Goal: Find specific page/section: Find specific page/section

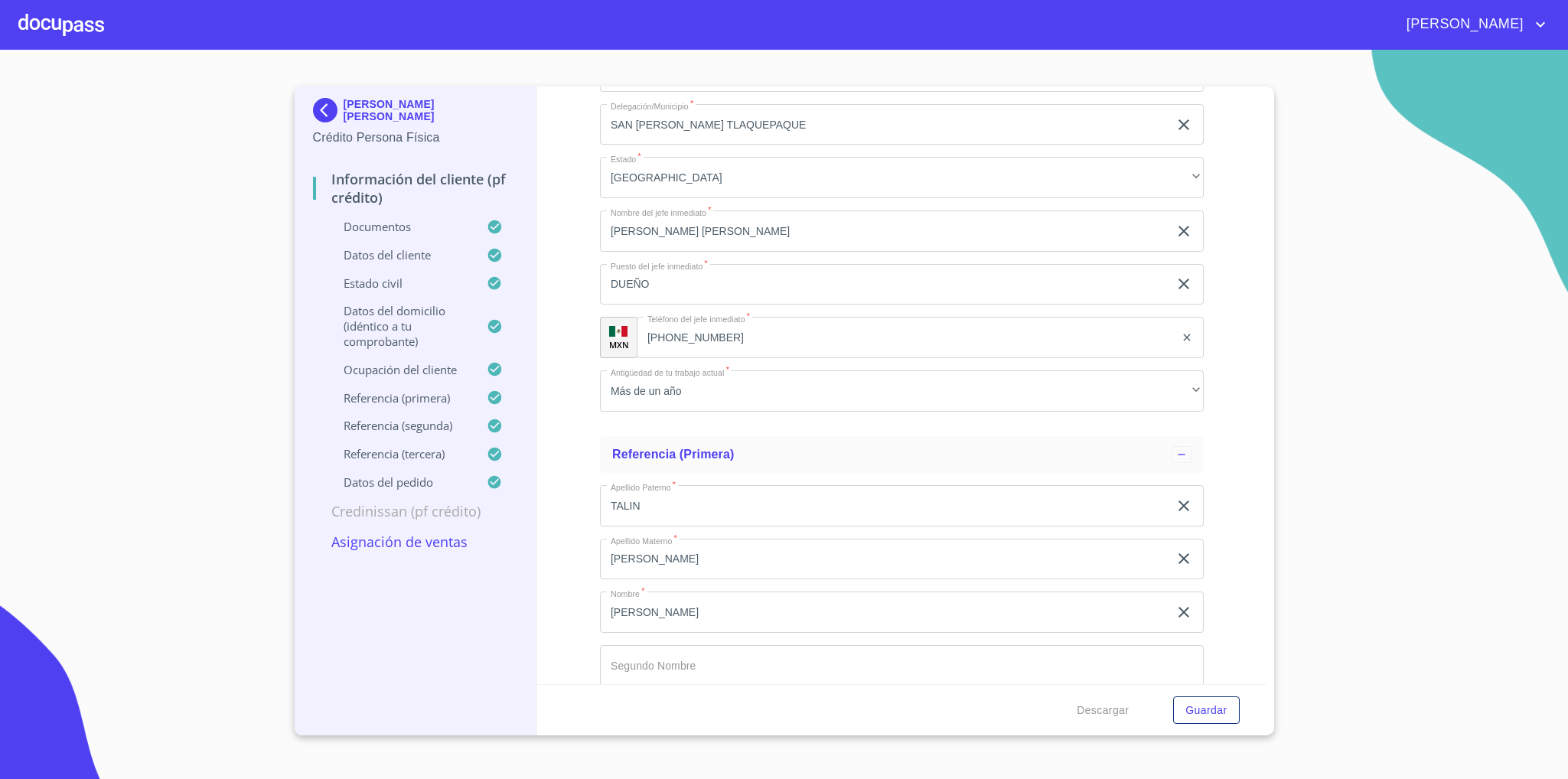
scroll to position [6744, 0]
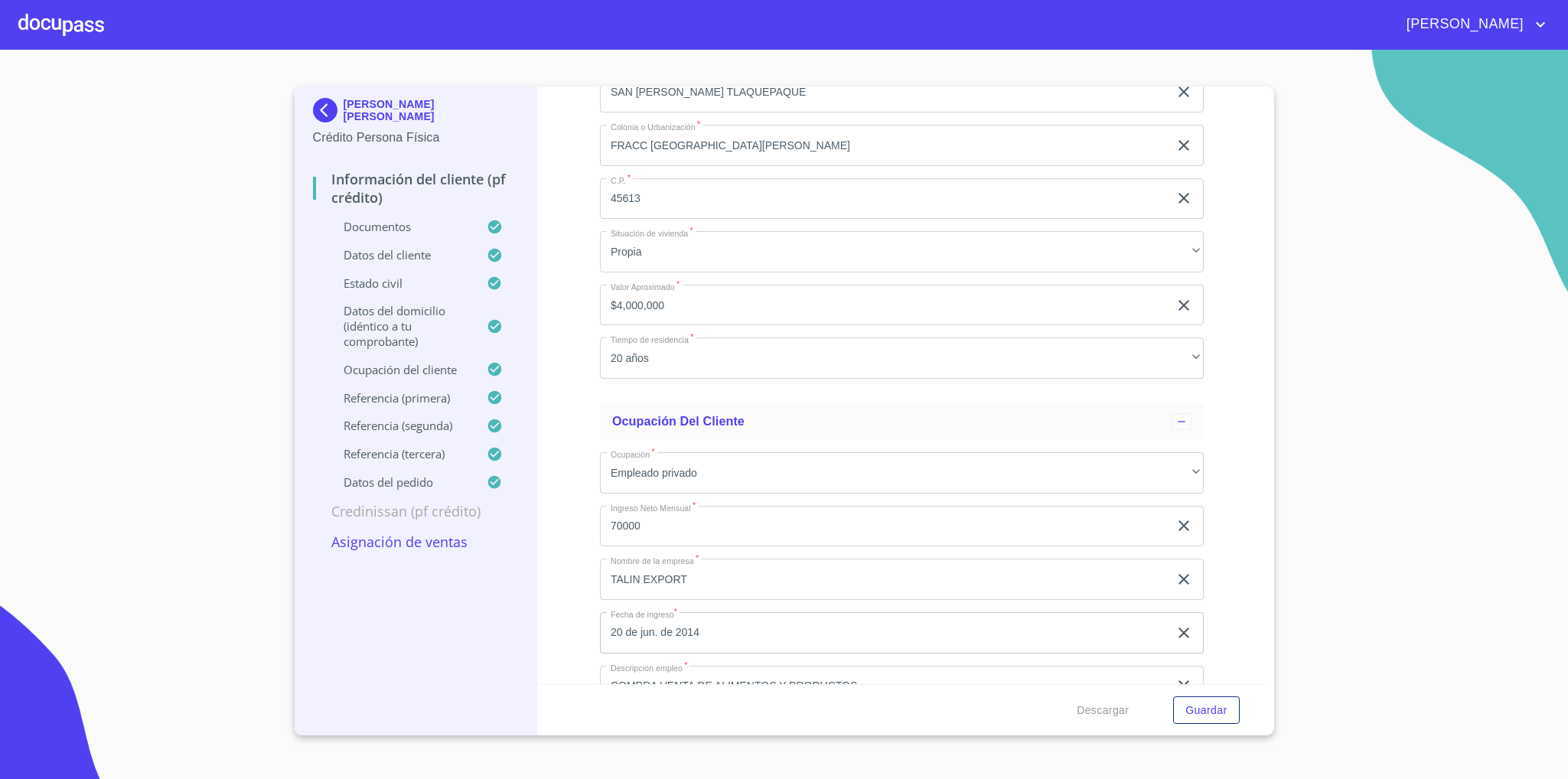
click at [324, 101] on img at bounding box center [328, 110] width 31 height 24
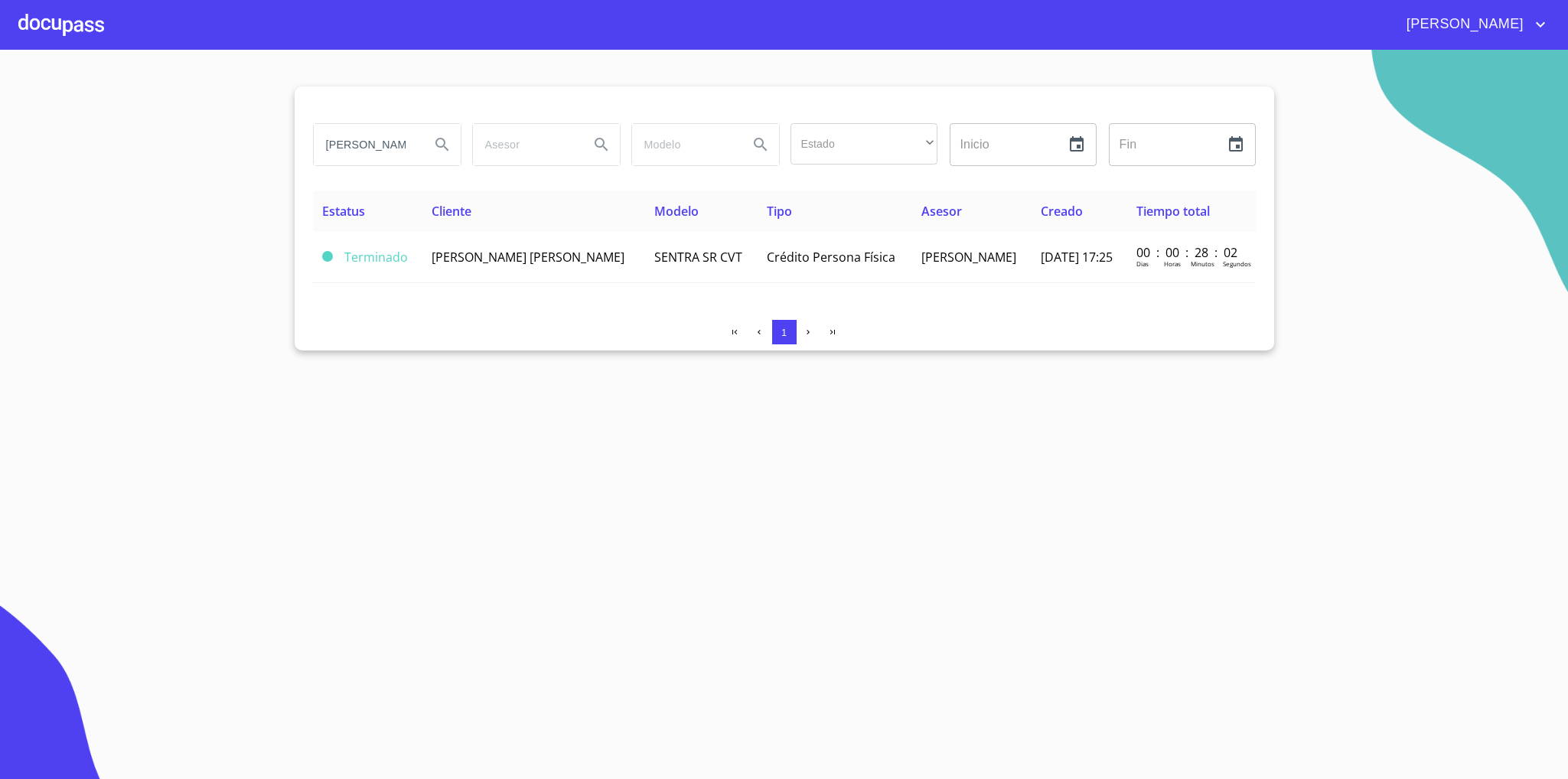
click at [354, 136] on input "[PERSON_NAME]" at bounding box center [365, 144] width 104 height 41
click at [354, 138] on input "[PERSON_NAME]" at bounding box center [365, 144] width 104 height 41
click at [58, 26] on div at bounding box center [61, 24] width 85 height 49
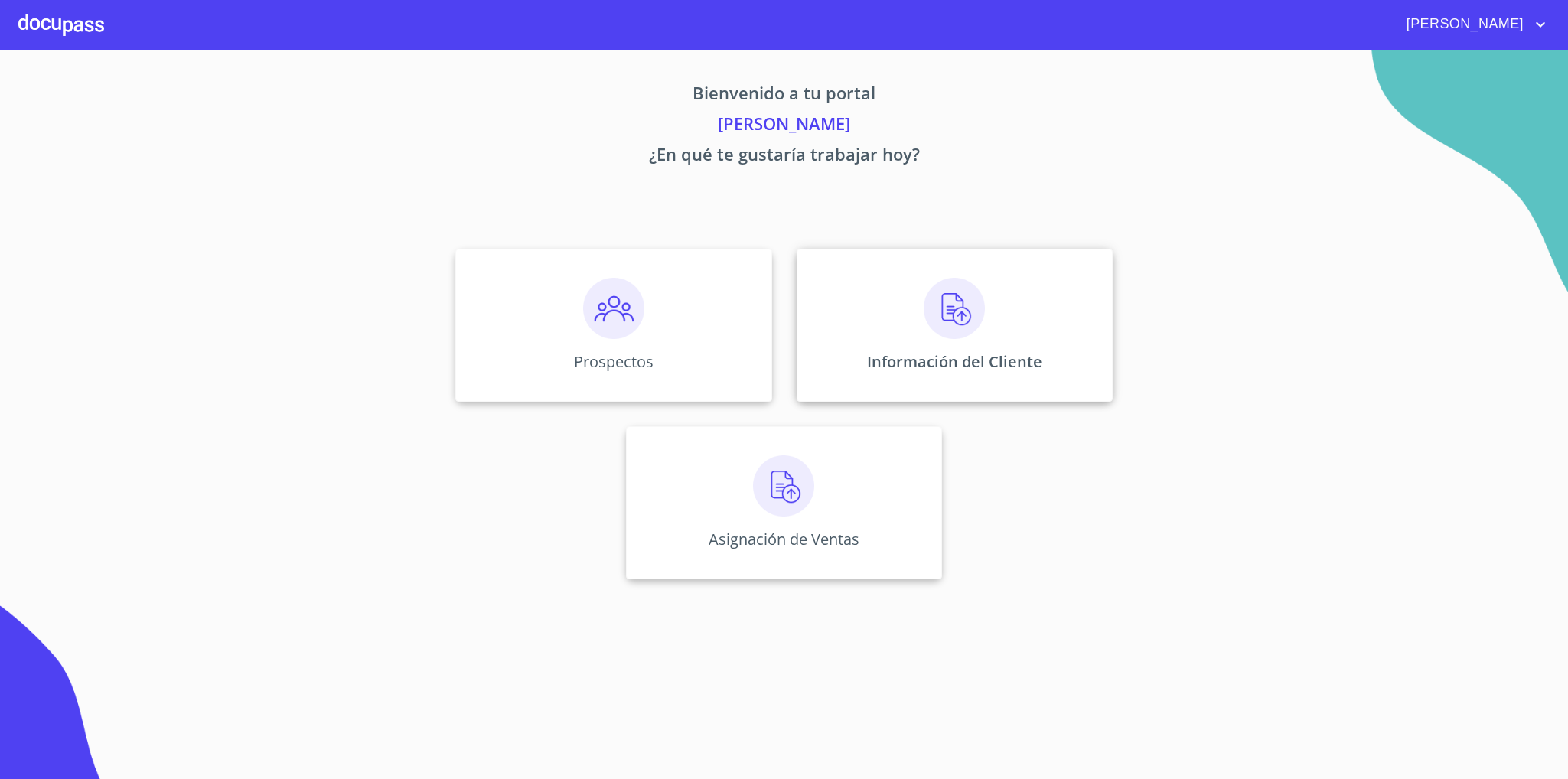
click at [969, 349] on div "Información del Cliente" at bounding box center [955, 325] width 316 height 153
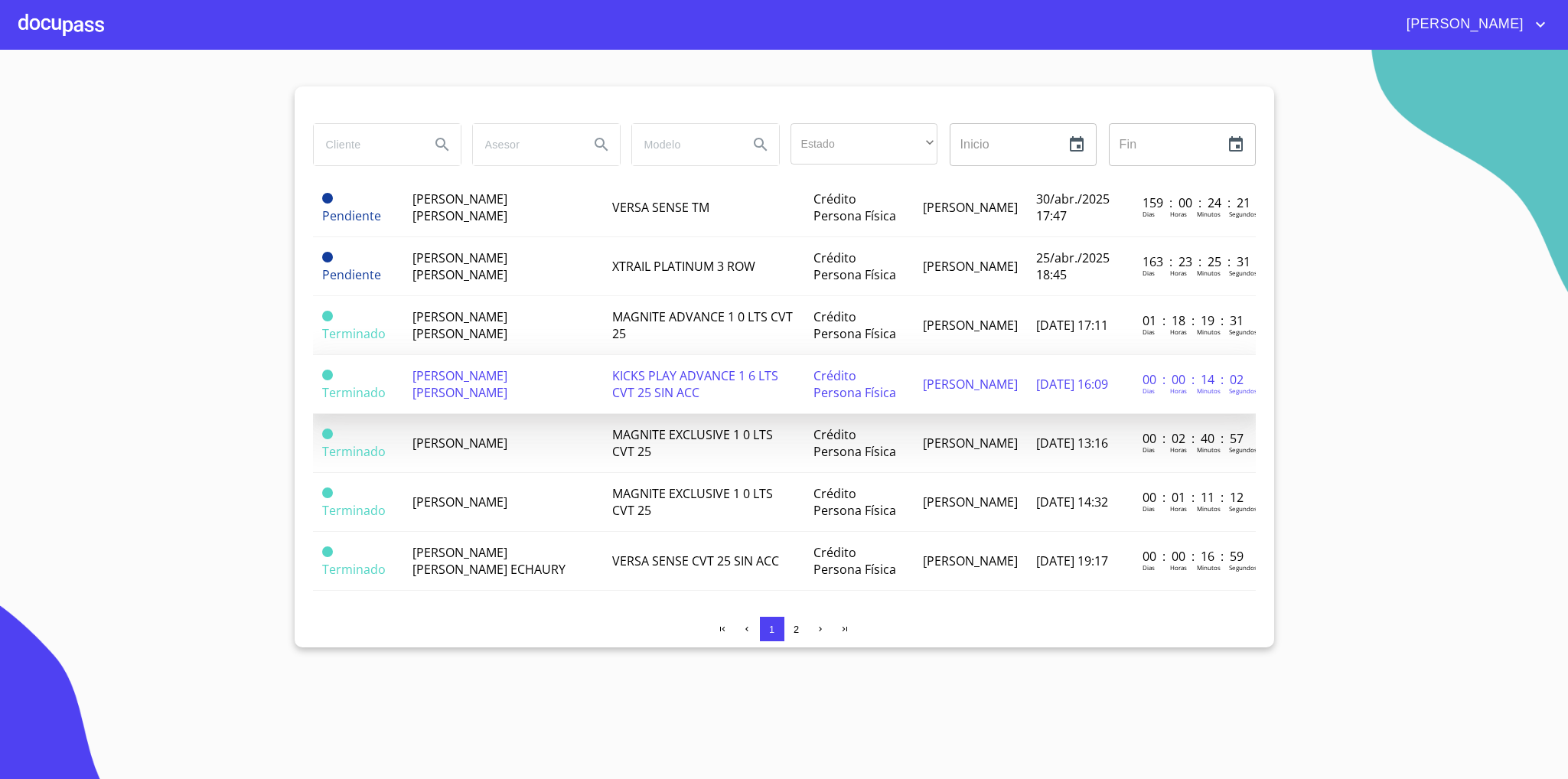
scroll to position [459, 0]
